Goal: Check status: Check status

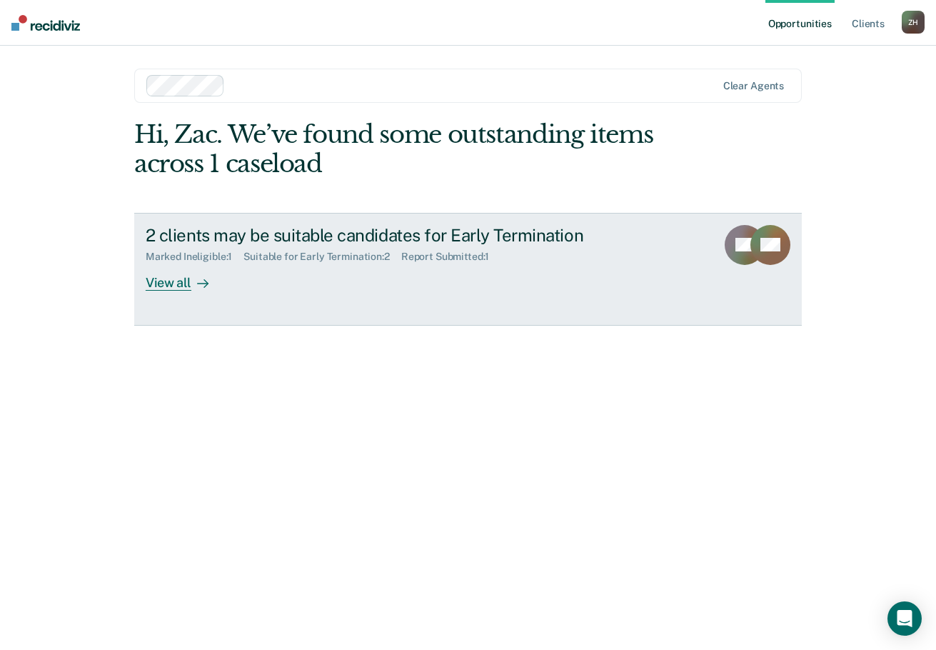
click at [265, 249] on div "Marked Ineligible : 1 Suitable for Early Termination : 2 Report Submitted : 1" at bounding box center [396, 254] width 501 height 18
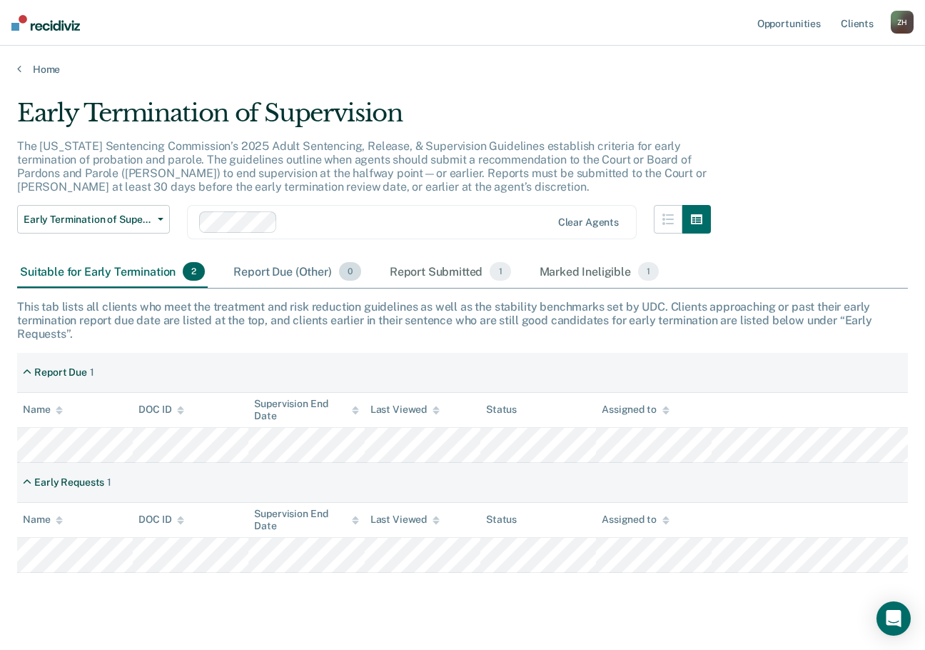
scroll to position [26, 0]
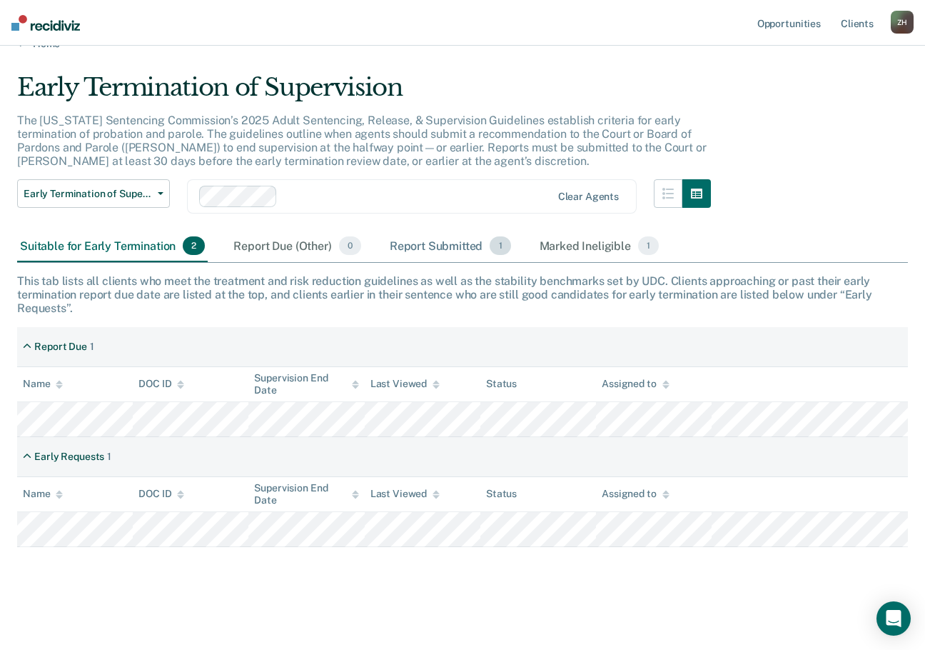
click at [432, 248] on div "Report Submitted 1" at bounding box center [450, 246] width 127 height 31
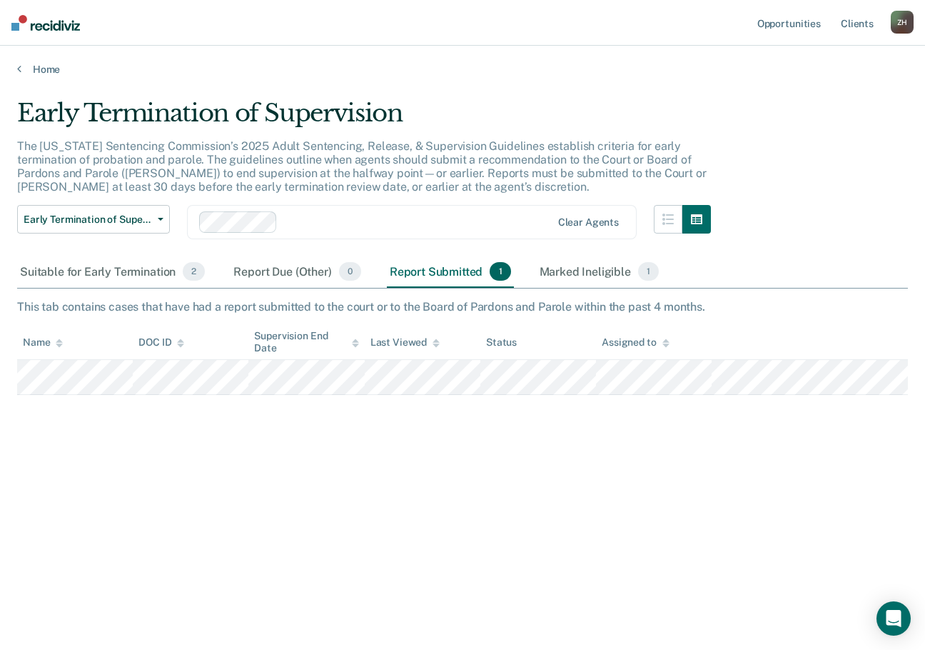
scroll to position [0, 0]
click at [563, 274] on div "Marked Ineligible 1" at bounding box center [600, 271] width 126 height 31
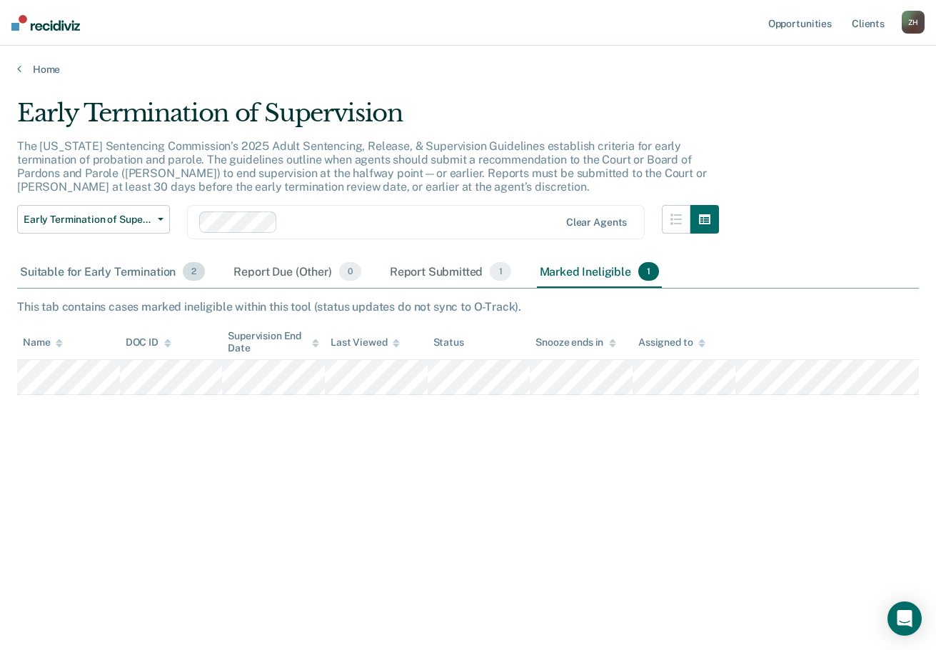
click at [105, 274] on div "Suitable for Early Termination 2" at bounding box center [112, 271] width 191 height 31
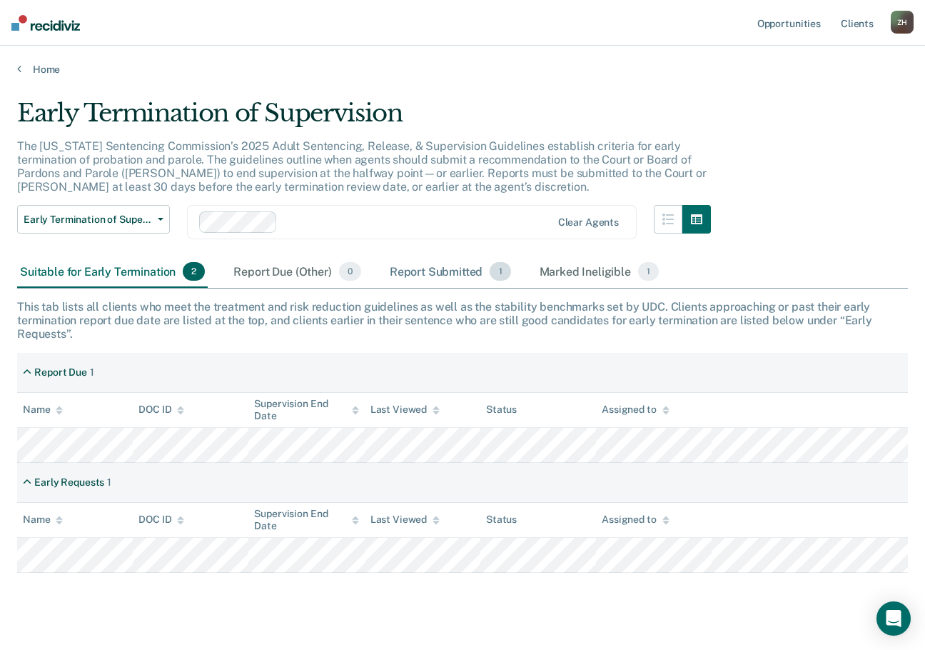
click at [429, 276] on div "Report Submitted 1" at bounding box center [450, 271] width 127 height 31
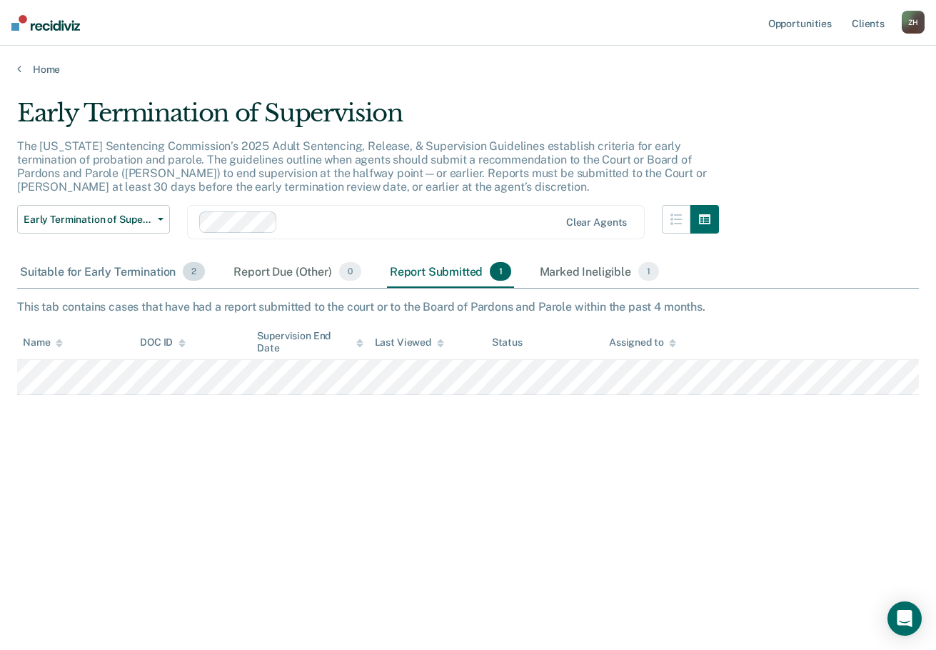
click at [107, 275] on div "Suitable for Early Termination 2" at bounding box center [112, 271] width 191 height 31
